Goal: Navigation & Orientation: Find specific page/section

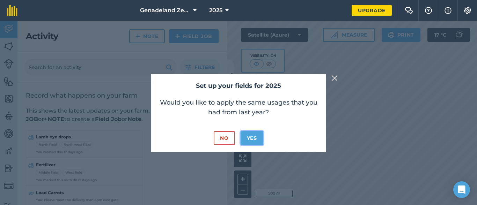
click at [253, 140] on button "Yes" at bounding box center [251, 138] width 23 height 14
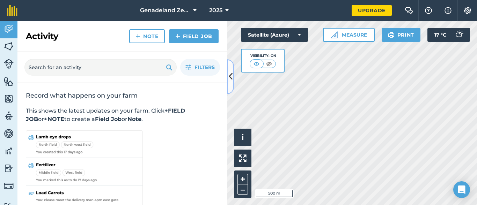
click at [231, 78] on icon at bounding box center [231, 76] width 4 height 12
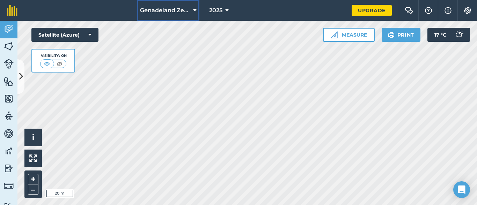
click at [193, 11] on icon at bounding box center [194, 10] width 3 height 8
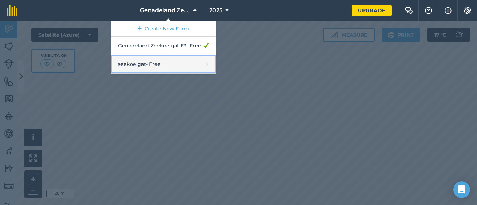
click at [165, 74] on link "seekoeigat - Free" at bounding box center [163, 64] width 105 height 18
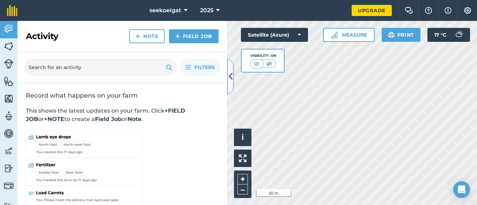
click at [229, 79] on icon at bounding box center [231, 76] width 4 height 12
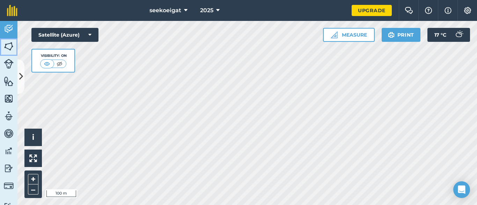
click at [8, 46] on img at bounding box center [9, 46] width 10 height 10
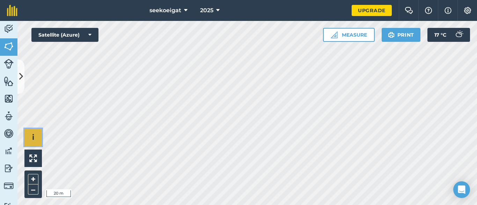
click at [32, 143] on button "i" at bounding box center [32, 137] width 17 height 17
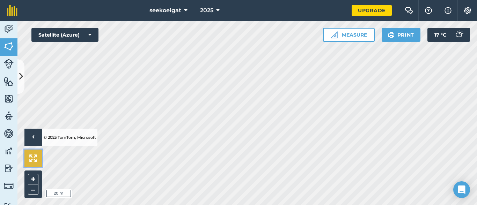
click at [33, 158] on img at bounding box center [33, 159] width 8 height 8
click at [8, 166] on img at bounding box center [9, 168] width 10 height 10
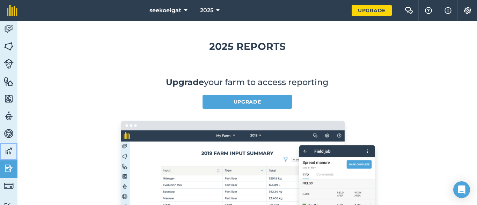
click at [8, 155] on img at bounding box center [9, 151] width 10 height 10
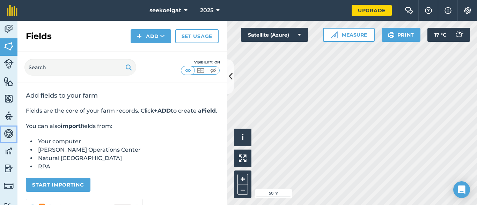
click at [9, 136] on img at bounding box center [9, 133] width 10 height 10
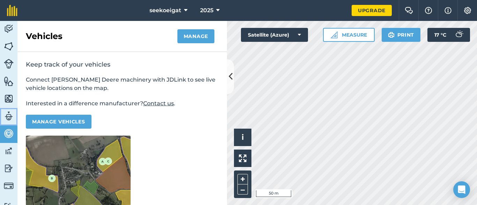
click at [12, 121] on img at bounding box center [9, 116] width 10 height 10
select select "MEMBER"
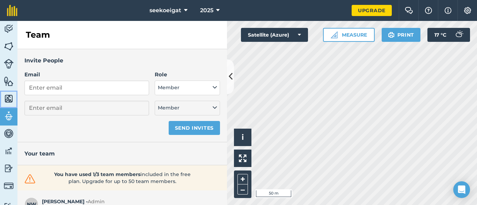
click at [7, 97] on img at bounding box center [9, 99] width 10 height 10
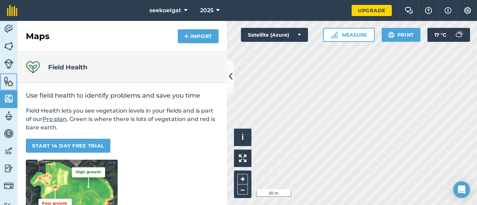
click at [8, 84] on img at bounding box center [9, 81] width 10 height 10
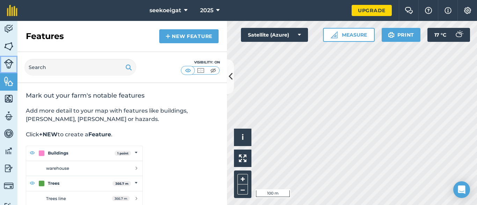
click at [10, 61] on img at bounding box center [9, 64] width 10 height 10
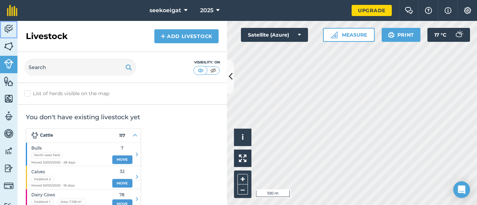
click at [5, 29] on img at bounding box center [9, 29] width 10 height 10
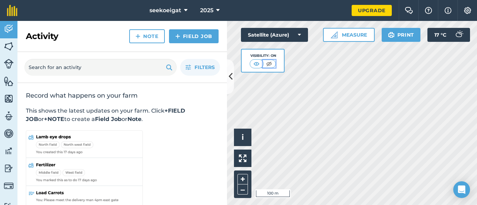
click at [269, 64] on img at bounding box center [269, 63] width 9 height 7
click at [259, 65] on img at bounding box center [256, 63] width 9 height 7
click at [230, 76] on icon at bounding box center [231, 76] width 4 height 12
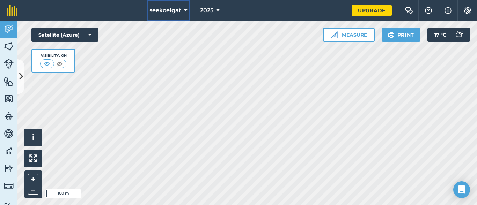
click at [184, 9] on icon at bounding box center [185, 10] width 3 height 8
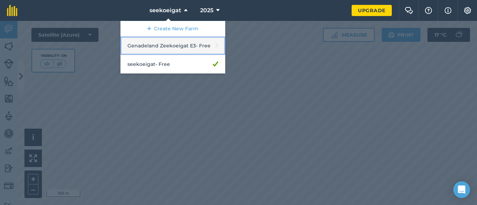
click at [171, 51] on link "Genadeland Zeekoeigat E3 - Free" at bounding box center [172, 46] width 105 height 18
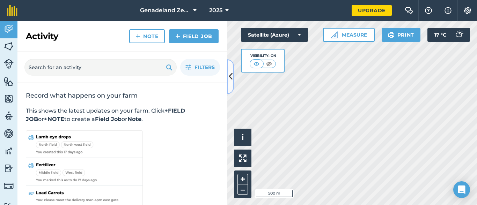
click at [230, 79] on icon at bounding box center [231, 76] width 4 height 12
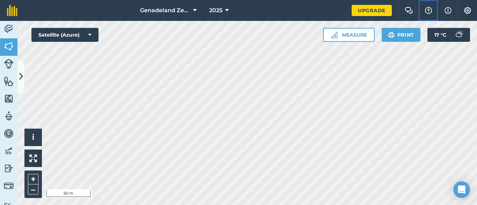
click at [426, 8] on img at bounding box center [428, 10] width 8 height 7
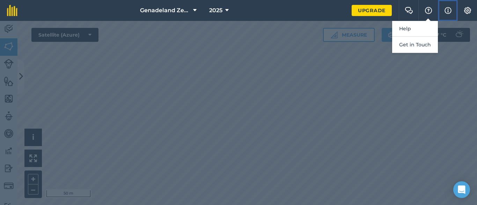
click at [445, 8] on img at bounding box center [447, 10] width 7 height 8
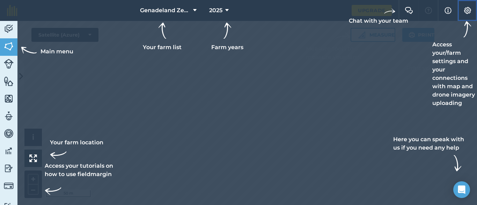
click at [468, 11] on img at bounding box center [467, 10] width 8 height 7
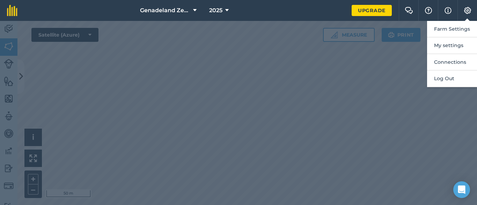
click at [381, 96] on div at bounding box center [238, 113] width 477 height 184
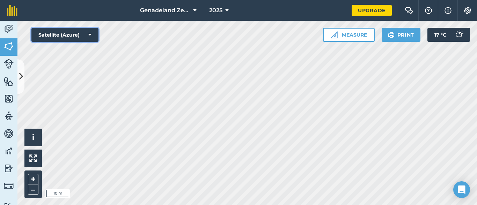
click at [91, 36] on icon at bounding box center [89, 34] width 3 height 7
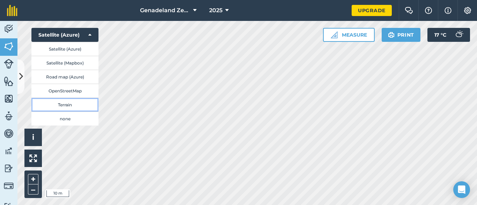
click at [72, 111] on button "Terrain" at bounding box center [64, 105] width 67 height 14
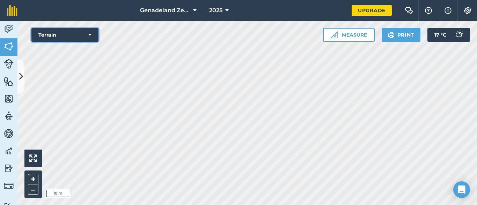
click at [91, 37] on icon at bounding box center [89, 34] width 3 height 7
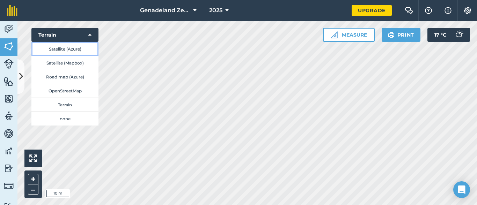
click at [74, 48] on button "Satellite (Azure)" at bounding box center [64, 49] width 67 height 14
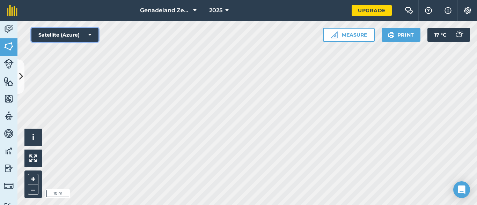
click at [92, 35] on button "Satellite (Azure)" at bounding box center [64, 35] width 67 height 14
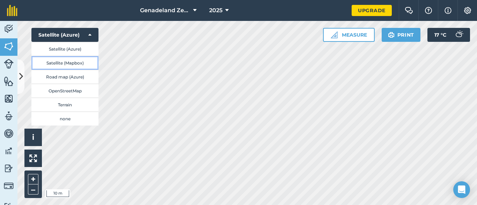
click at [73, 63] on button "Satellite (Mapbox)" at bounding box center [64, 63] width 67 height 14
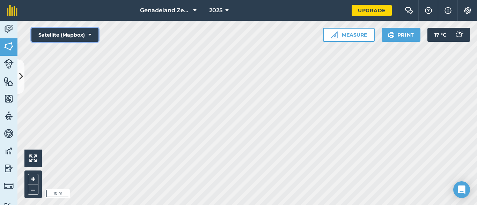
click at [97, 37] on button "Satellite (Mapbox)" at bounding box center [64, 35] width 67 height 14
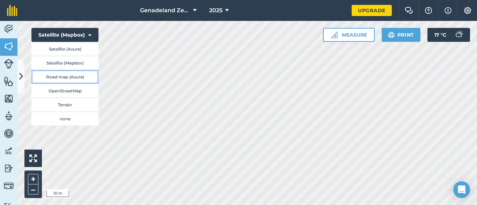
click at [84, 77] on button "Road map (Azure)" at bounding box center [64, 77] width 67 height 14
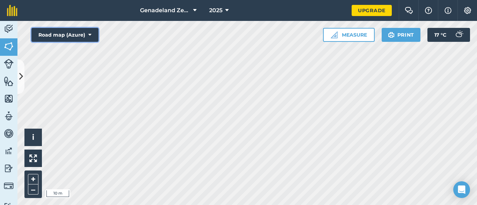
click at [91, 33] on icon at bounding box center [89, 34] width 3 height 7
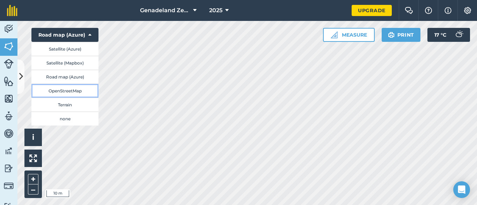
click at [63, 95] on button "OpenStreetMap" at bounding box center [64, 91] width 67 height 14
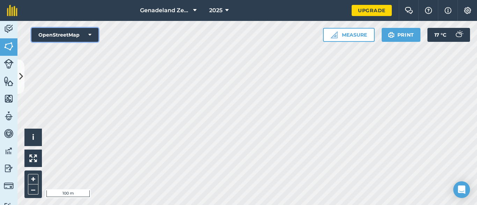
click at [91, 35] on icon at bounding box center [89, 34] width 3 height 7
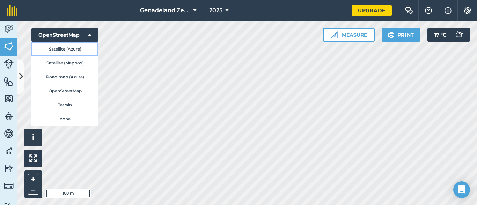
click at [72, 49] on button "Satellite (Azure)" at bounding box center [64, 49] width 67 height 14
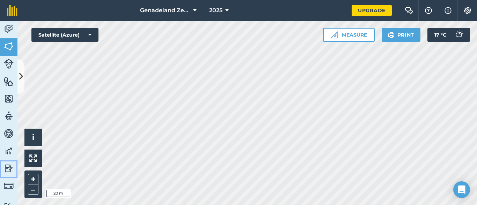
click at [6, 169] on img at bounding box center [9, 168] width 10 height 10
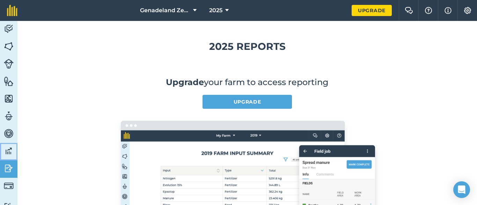
click at [8, 148] on img at bounding box center [9, 151] width 10 height 10
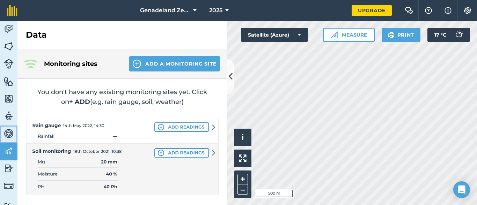
click at [10, 136] on img at bounding box center [9, 133] width 10 height 10
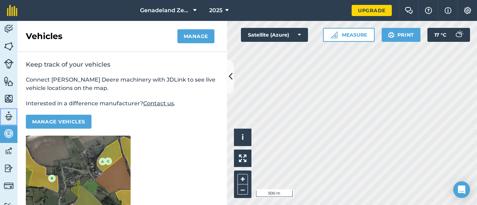
click at [10, 121] on img at bounding box center [9, 116] width 10 height 10
select select "MEMBER"
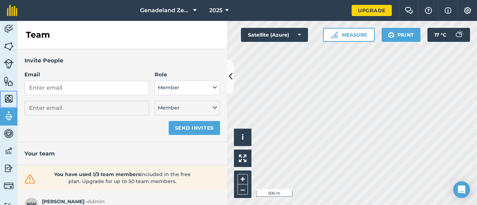
click at [12, 98] on img at bounding box center [9, 99] width 10 height 10
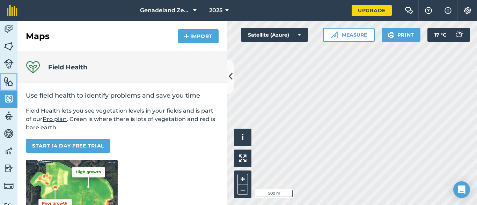
click at [2, 83] on link "Features" at bounding box center [8, 81] width 17 height 17
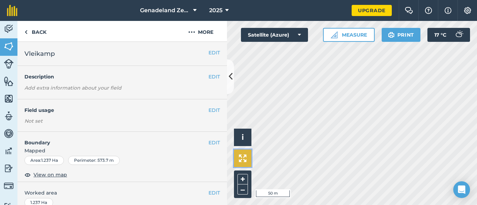
click at [246, 158] on img at bounding box center [243, 159] width 8 height 8
click at [240, 141] on button "i" at bounding box center [242, 137] width 17 height 17
click at [306, 134] on div "Hello › © 2025 TomTom, Microsoft 200 m + –" at bounding box center [352, 113] width 250 height 184
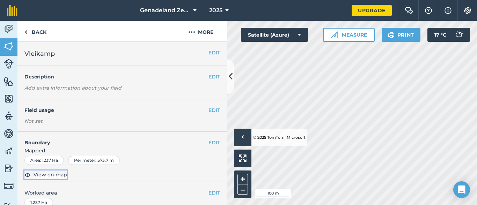
click at [46, 179] on span "View on map" at bounding box center [51, 175] width 34 height 8
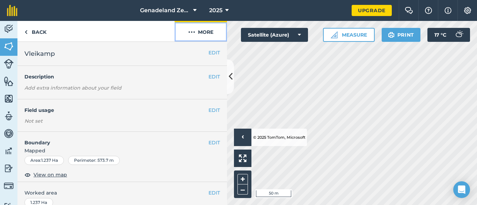
click at [200, 32] on button "More" at bounding box center [200, 31] width 52 height 21
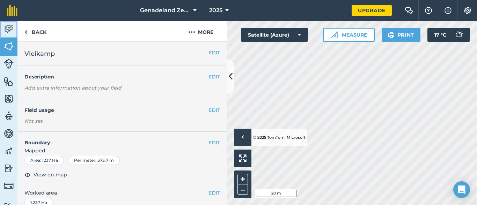
click at [12, 28] on img at bounding box center [9, 29] width 10 height 10
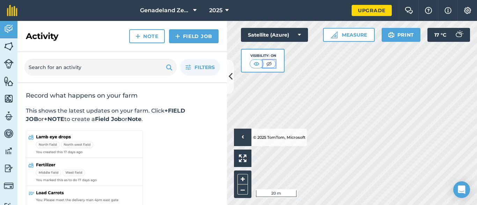
click at [268, 65] on img at bounding box center [269, 63] width 9 height 7
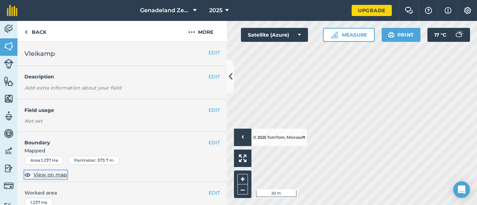
click at [44, 179] on span "View on map" at bounding box center [51, 175] width 34 height 8
click at [61, 59] on h2 "Vleikamp" at bounding box center [116, 54] width 184 height 10
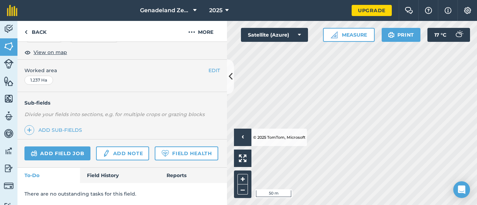
scroll to position [156, 0]
click at [467, 11] on img at bounding box center [467, 10] width 8 height 7
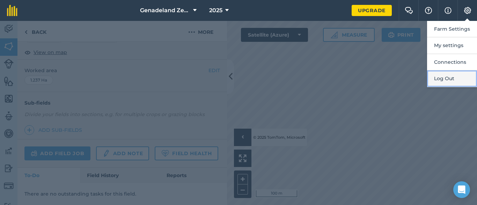
click at [452, 83] on button "Log Out" at bounding box center [452, 78] width 50 height 16
